Goal: Communication & Community: Answer question/provide support

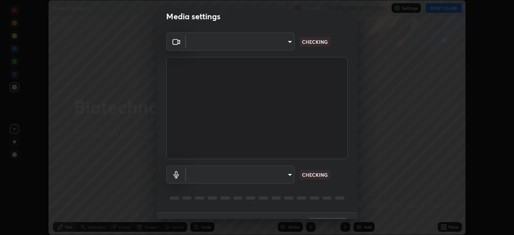
scroll to position [28, 0]
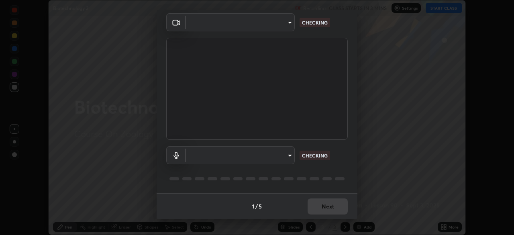
click at [354, 218] on div "1 / 5 Next" at bounding box center [256, 206] width 201 height 26
type input "7db3104c3122a209b332b64619111aa91615a24fb0de166504fa5909fce8eb30"
type input "communications"
click at [353, 215] on div "1 / 5 Next" at bounding box center [256, 206] width 201 height 26
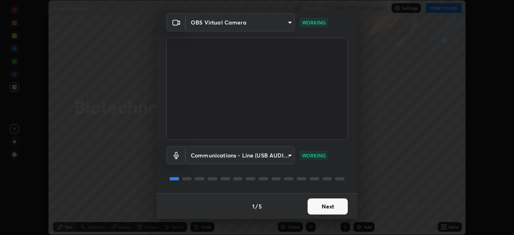
click at [324, 209] on button "Next" at bounding box center [327, 206] width 40 height 16
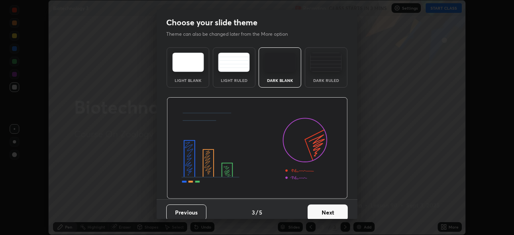
click at [327, 210] on button "Next" at bounding box center [327, 212] width 40 height 16
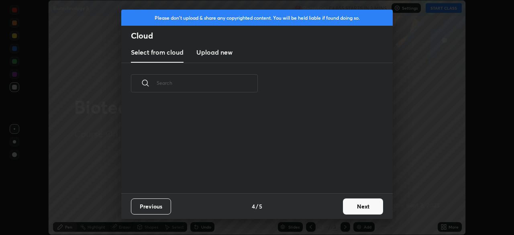
click at [343, 212] on button "Next" at bounding box center [363, 206] width 40 height 16
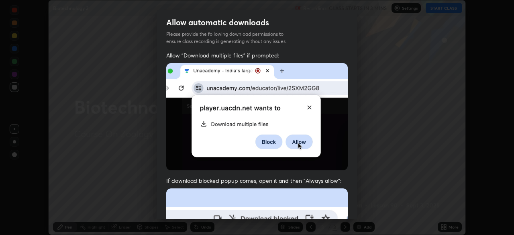
click at [360, 214] on div "Allow automatic downloads Please provide the following download permissions to …" at bounding box center [257, 117] width 514 height 235
click at [354, 211] on div "Allow "Download multiple files" if prompted: If download blocked popup comes, o…" at bounding box center [256, 220] width 201 height 338
click at [354, 216] on div "Allow "Download multiple files" if prompted: If download blocked popup comes, o…" at bounding box center [256, 220] width 201 height 338
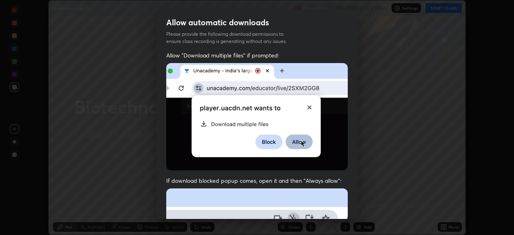
click at [354, 216] on div "Allow "Download multiple files" if prompted: If download blocked popup comes, o…" at bounding box center [256, 220] width 201 height 338
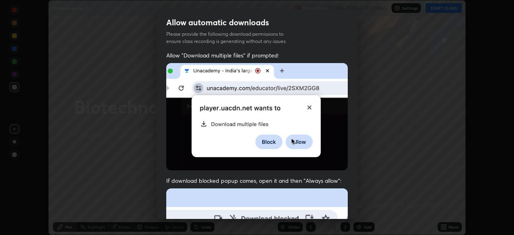
click at [353, 217] on div "Allow "Download multiple files" if prompted: If download blocked popup comes, o…" at bounding box center [256, 220] width 201 height 338
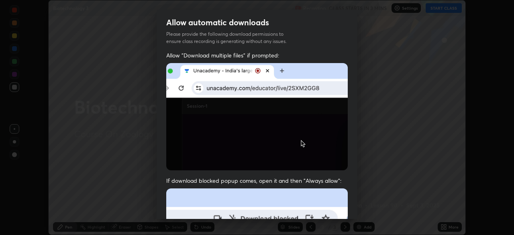
click at [353, 217] on div "Allow "Download multiple files" if prompted: If download blocked popup comes, o…" at bounding box center [256, 220] width 201 height 338
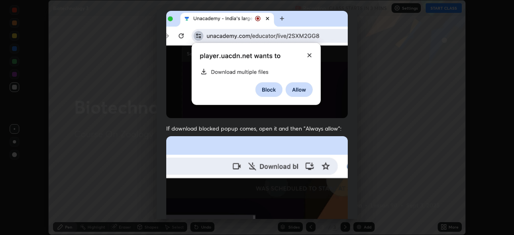
scroll to position [61, 0]
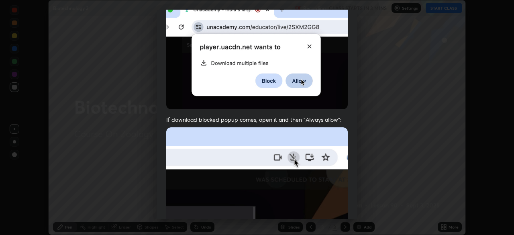
click at [354, 217] on div "Allow "Download multiple files" if prompted: If download blocked popup comes, o…" at bounding box center [256, 159] width 201 height 338
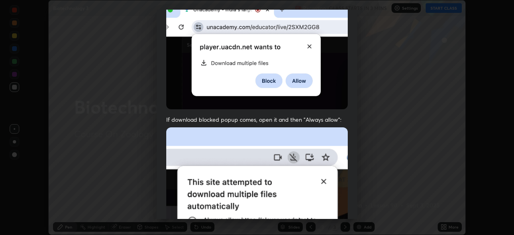
click at [353, 214] on div "Allow "Download multiple files" if prompted: If download blocked popup comes, o…" at bounding box center [256, 159] width 201 height 338
click at [352, 211] on div "Allow "Download multiple files" if prompted: If download blocked popup comes, o…" at bounding box center [256, 159] width 201 height 338
click at [348, 195] on div "Allow "Download multiple files" if prompted: If download blocked popup comes, o…" at bounding box center [256, 159] width 201 height 338
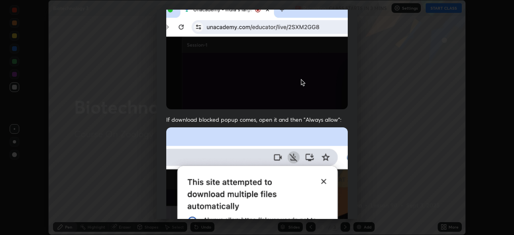
click at [352, 198] on div "Allow "Download multiple files" if prompted: If download blocked popup comes, o…" at bounding box center [256, 159] width 201 height 338
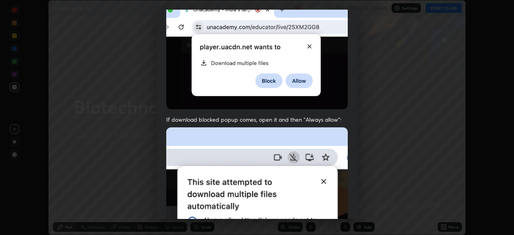
click at [354, 197] on div "Allow "Download multiple files" if prompted: If download blocked popup comes, o…" at bounding box center [256, 159] width 201 height 338
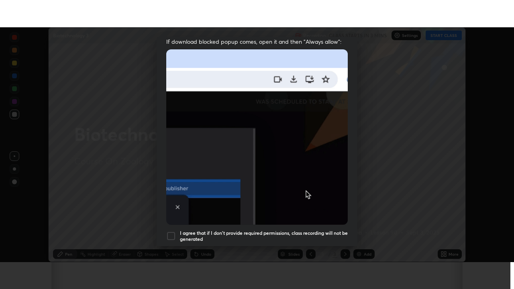
scroll to position [192, 0]
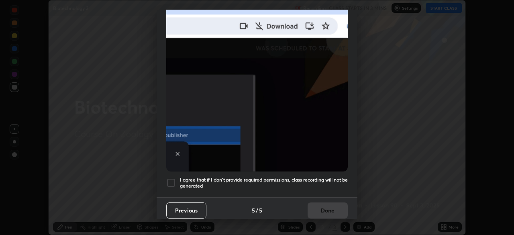
click at [170, 180] on div at bounding box center [171, 183] width 10 height 10
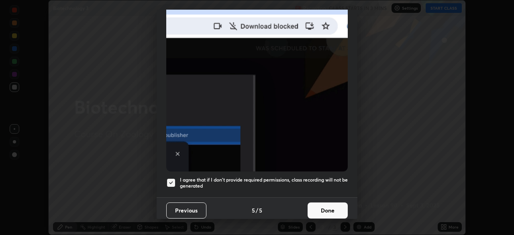
click at [315, 203] on button "Done" at bounding box center [327, 210] width 40 height 16
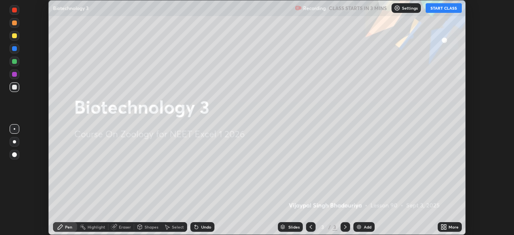
click at [436, 10] on button "START CLASS" at bounding box center [443, 8] width 36 height 10
click at [441, 225] on icon at bounding box center [442, 225] width 2 height 2
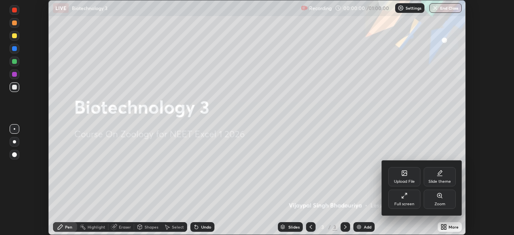
click at [405, 194] on icon at bounding box center [405, 194] width 2 height 2
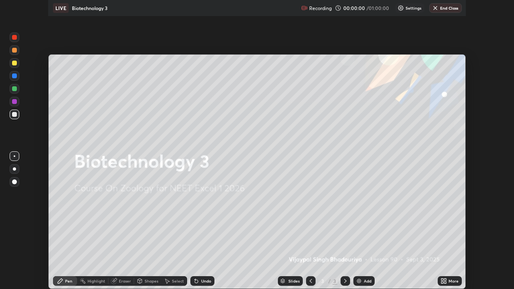
scroll to position [289, 514]
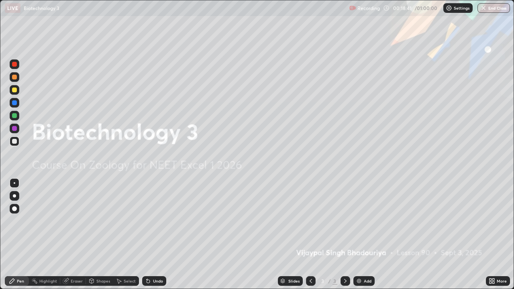
click at [359, 234] on img at bounding box center [358, 281] width 6 height 6
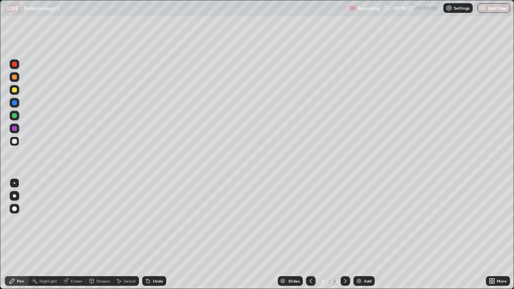
click at [72, 234] on div "Eraser" at bounding box center [77, 281] width 12 height 4
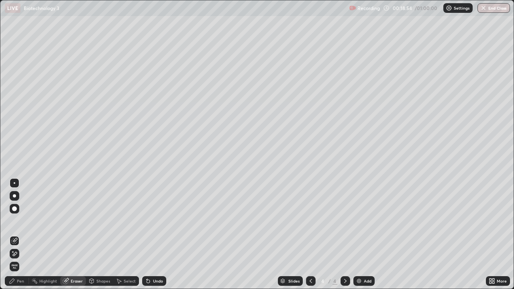
click at [14, 234] on div "Pen" at bounding box center [17, 281] width 24 height 10
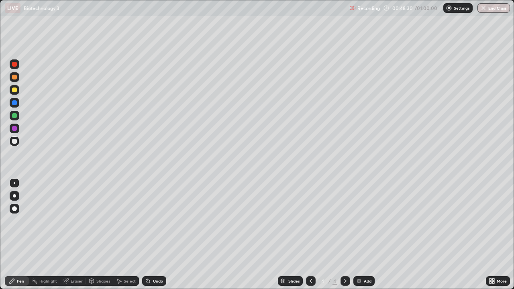
click at [365, 234] on div "Add" at bounding box center [367, 281] width 8 height 4
click at [357, 234] on img at bounding box center [358, 281] width 6 height 6
click at [358, 234] on div "Slides 6 / 6 Add" at bounding box center [325, 281] width 319 height 16
click at [361, 234] on img at bounding box center [358, 281] width 6 height 6
click at [15, 130] on div at bounding box center [14, 128] width 5 height 5
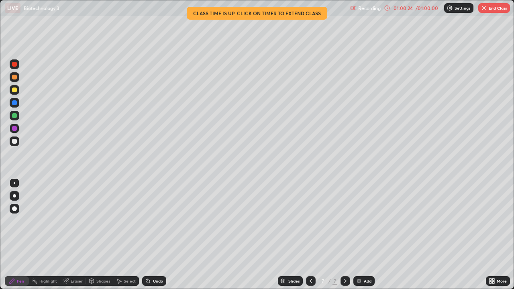
click at [358, 234] on img at bounding box center [358, 281] width 6 height 6
click at [150, 234] on icon at bounding box center [148, 281] width 6 height 6
click at [102, 234] on div "Shapes" at bounding box center [99, 281] width 27 height 10
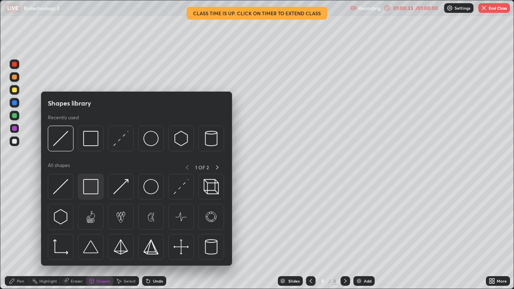
click at [91, 189] on img at bounding box center [90, 186] width 15 height 15
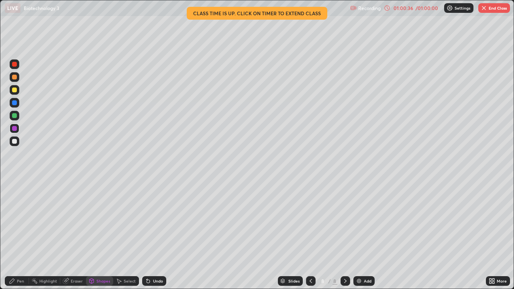
click at [156, 234] on div "Undo" at bounding box center [158, 281] width 10 height 4
click at [15, 139] on div at bounding box center [14, 141] width 5 height 5
click at [13, 142] on div at bounding box center [14, 141] width 5 height 5
click at [13, 116] on div at bounding box center [14, 115] width 5 height 5
click at [148, 234] on div "Undo" at bounding box center [154, 281] width 24 height 10
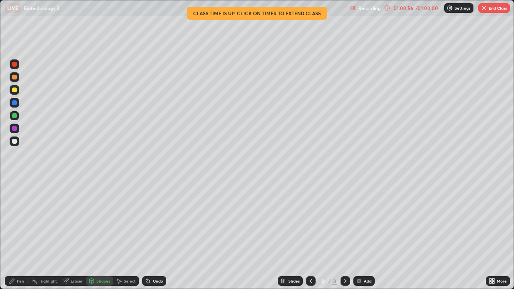
click at [18, 234] on div "Pen" at bounding box center [20, 281] width 7 height 4
click at [16, 142] on div at bounding box center [14, 141] width 5 height 5
click at [489, 234] on icon at bounding box center [490, 282] width 2 height 2
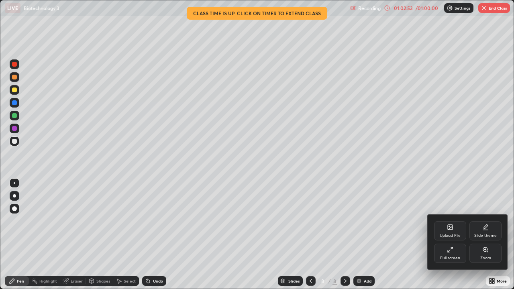
click at [449, 231] on div "Upload File" at bounding box center [450, 230] width 32 height 19
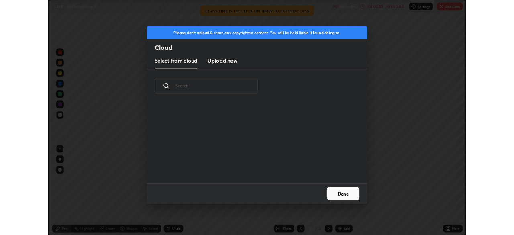
scroll to position [99, 258]
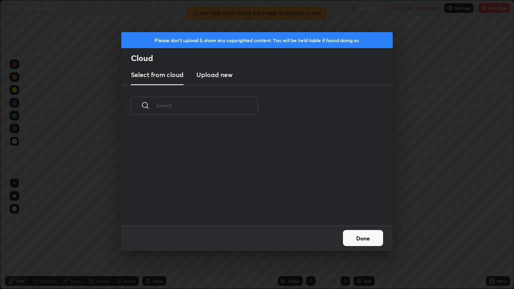
click at [222, 74] on h3 "Upload new" at bounding box center [214, 75] width 36 height 10
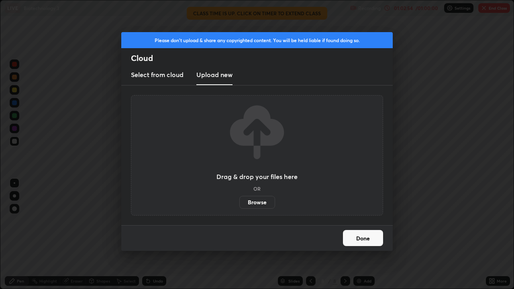
click at [259, 201] on label "Browse" at bounding box center [257, 202] width 36 height 13
click at [239, 201] on input "Browse" at bounding box center [239, 202] width 0 height 13
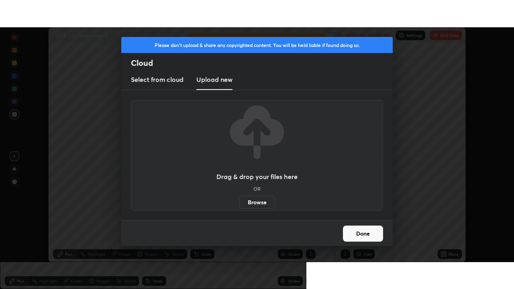
scroll to position [39887, 39608]
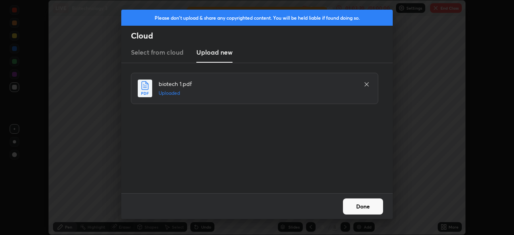
click at [357, 203] on button "Done" at bounding box center [363, 206] width 40 height 16
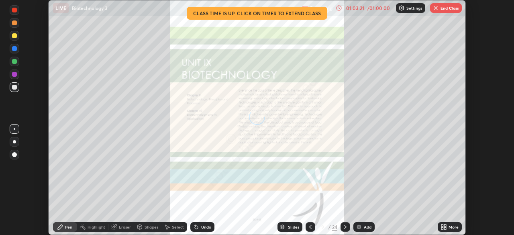
click at [441, 224] on icon at bounding box center [443, 226] width 6 height 6
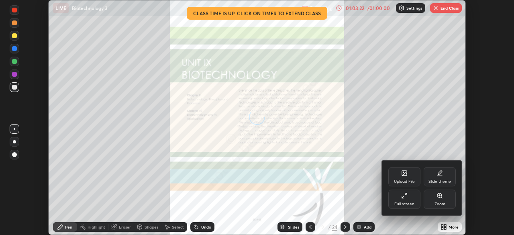
click at [404, 199] on div "Full screen" at bounding box center [404, 198] width 32 height 19
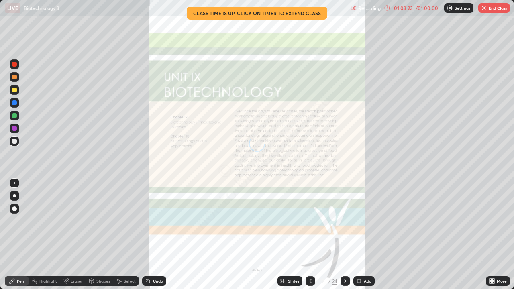
scroll to position [289, 514]
click at [328, 234] on div "/" at bounding box center [329, 280] width 2 height 5
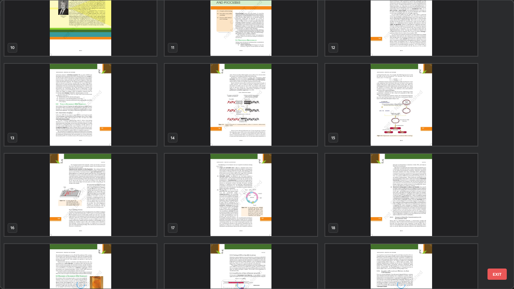
scroll to position [292, 0]
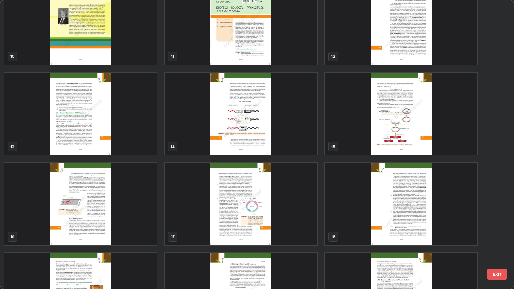
click at [258, 212] on img "grid" at bounding box center [240, 203] width 152 height 82
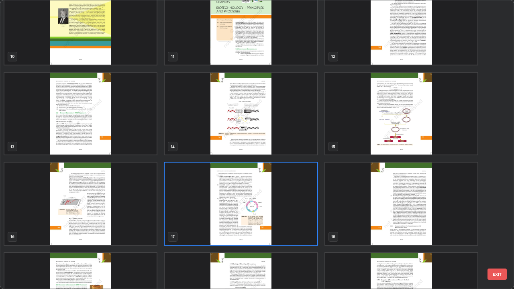
click at [258, 212] on img "grid" at bounding box center [240, 203] width 152 height 82
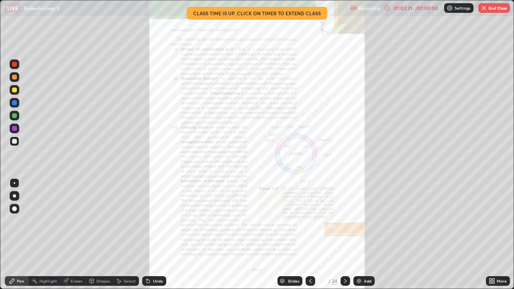
click at [259, 212] on img "grid" at bounding box center [240, 203] width 152 height 82
click at [490, 234] on icon at bounding box center [490, 279] width 2 height 2
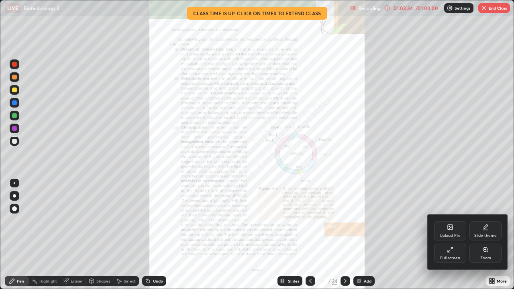
click at [484, 234] on div "Zoom" at bounding box center [485, 253] width 32 height 19
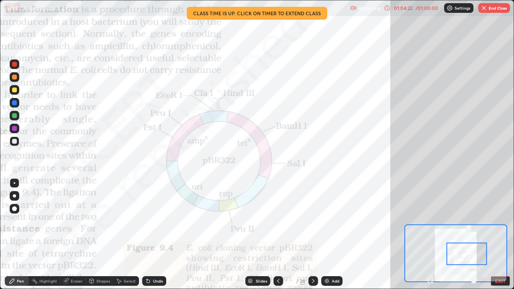
click at [14, 91] on div at bounding box center [14, 89] width 5 height 5
click at [73, 234] on div "Eraser" at bounding box center [77, 281] width 12 height 4
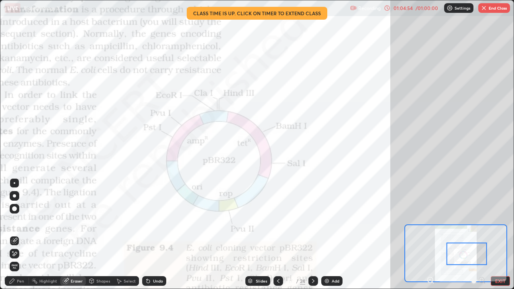
click at [19, 234] on div "Pen" at bounding box center [20, 281] width 7 height 4
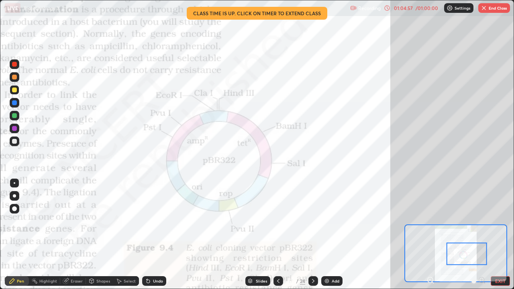
click at [77, 234] on div "Eraser" at bounding box center [77, 281] width 12 height 4
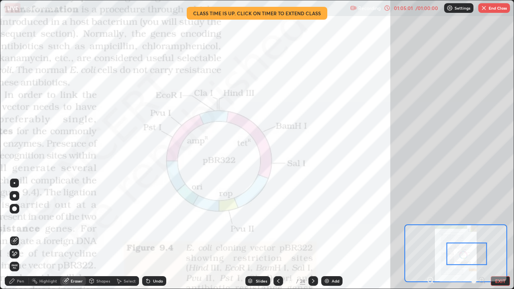
click at [22, 234] on div "Pen" at bounding box center [20, 281] width 7 height 4
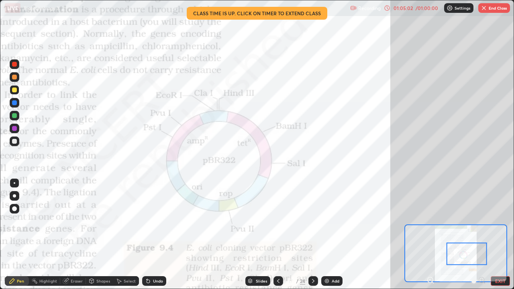
click at [13, 91] on div at bounding box center [14, 89] width 5 height 5
click at [331, 234] on div "Add" at bounding box center [335, 281] width 8 height 4
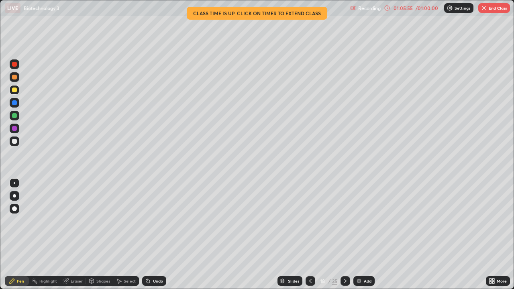
click at [308, 234] on div at bounding box center [310, 281] width 10 height 10
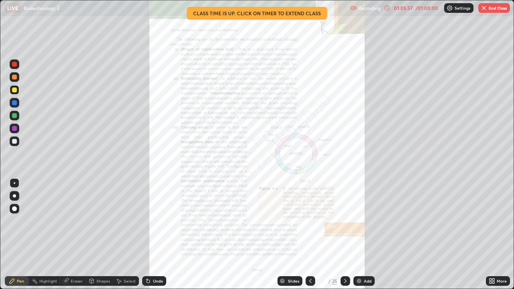
click at [292, 234] on div "Slides" at bounding box center [293, 281] width 11 height 4
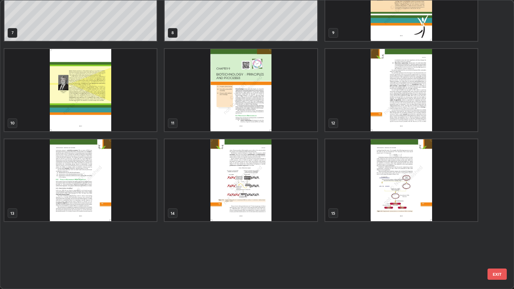
scroll to position [110, 0]
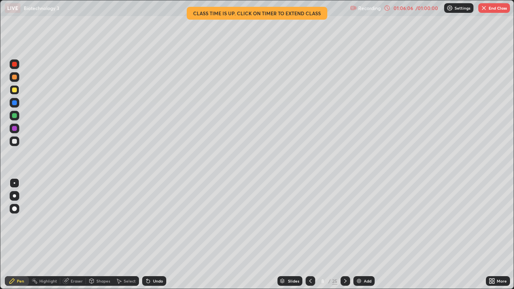
click at [14, 142] on div at bounding box center [14, 141] width 5 height 5
click at [15, 142] on div at bounding box center [14, 141] width 5 height 5
click at [14, 90] on div at bounding box center [14, 89] width 5 height 5
click at [489, 10] on button "End Class" at bounding box center [494, 8] width 32 height 10
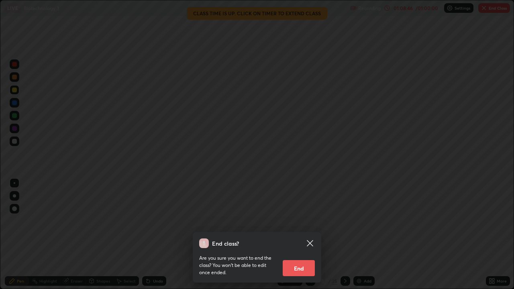
click at [303, 234] on button "End" at bounding box center [298, 268] width 32 height 16
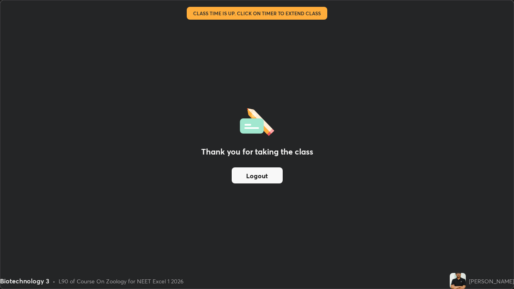
click at [260, 177] on button "Logout" at bounding box center [257, 175] width 51 height 16
